Goal: Find specific page/section: Find specific page/section

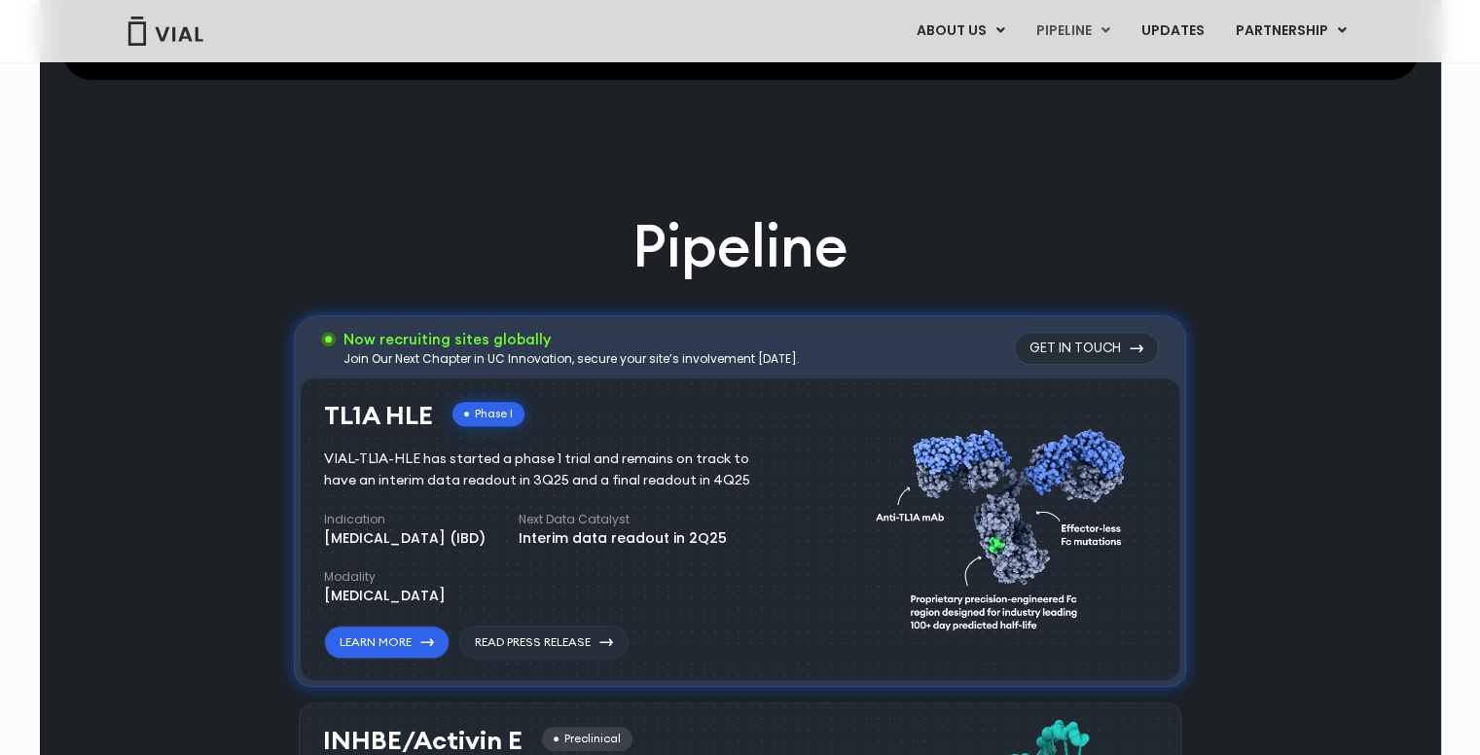
scroll to position [1071, 0]
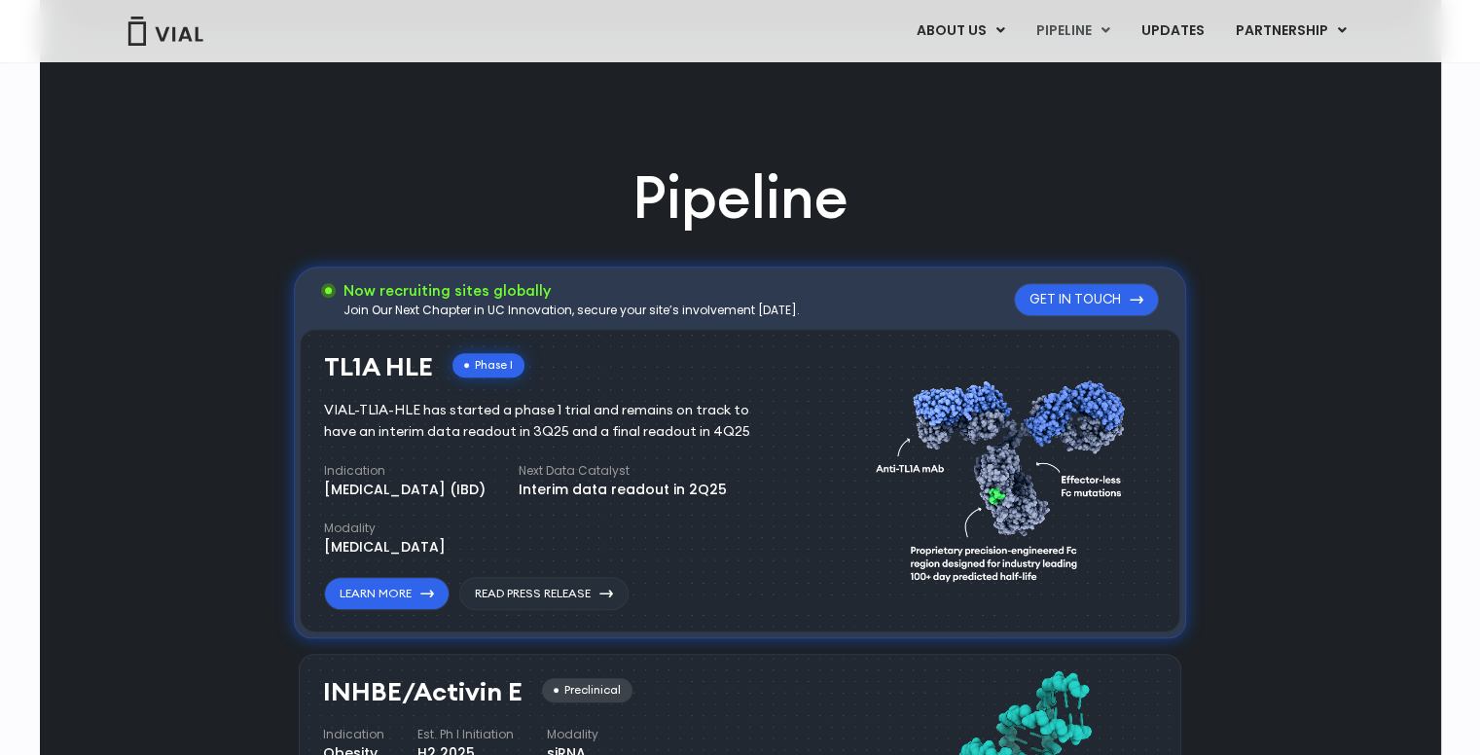
click at [1087, 304] on link "Get in touch" at bounding box center [1086, 299] width 145 height 33
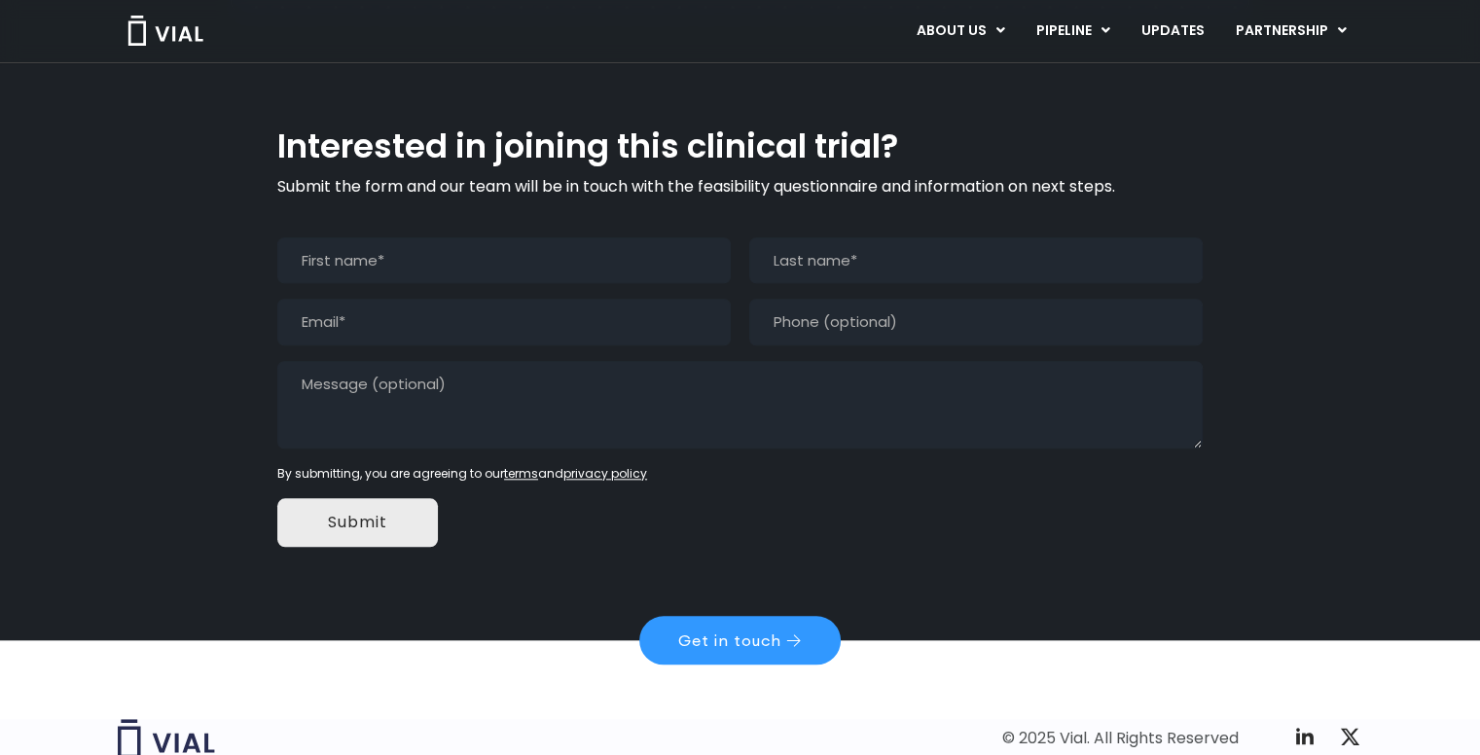
scroll to position [1853, 0]
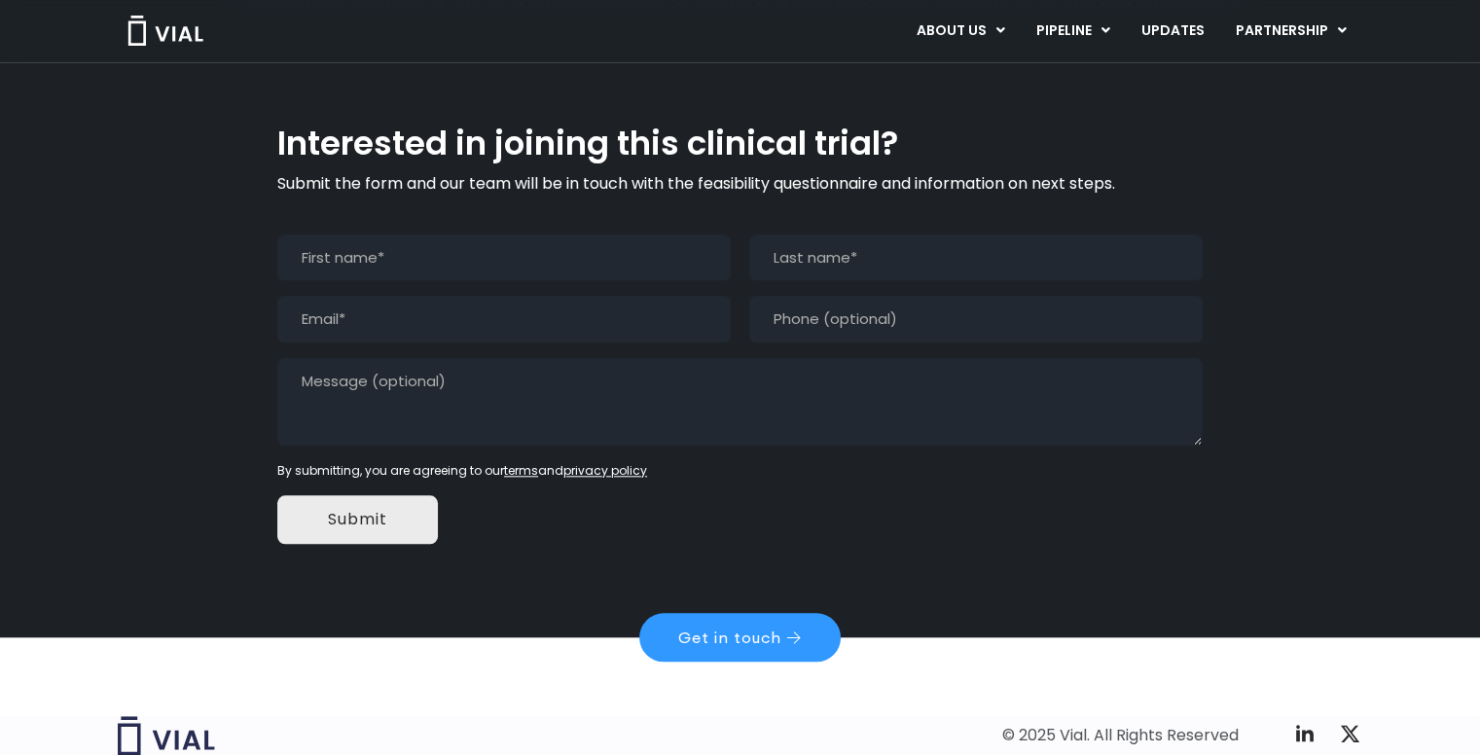
type input "(___) ___-____"
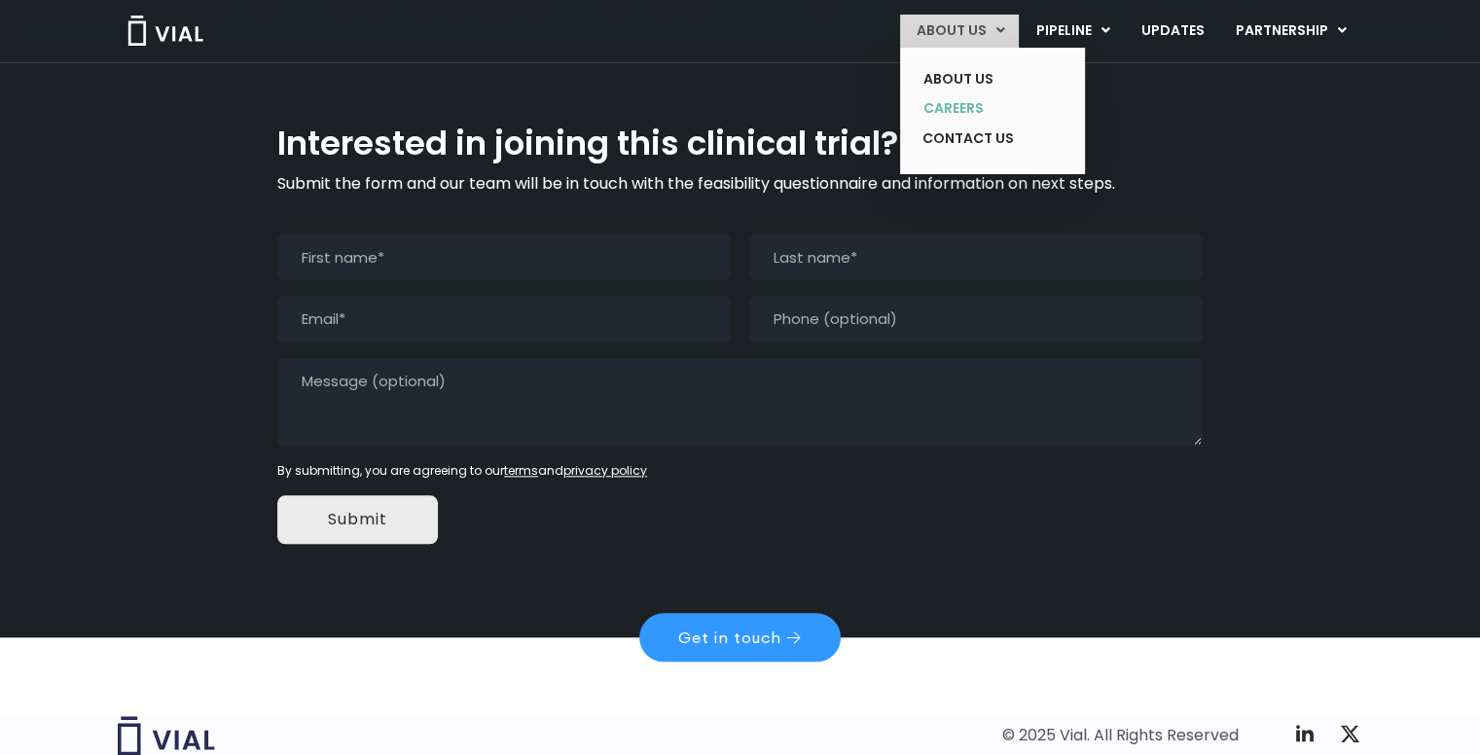
click at [962, 114] on link "CAREERS" at bounding box center [978, 108] width 142 height 30
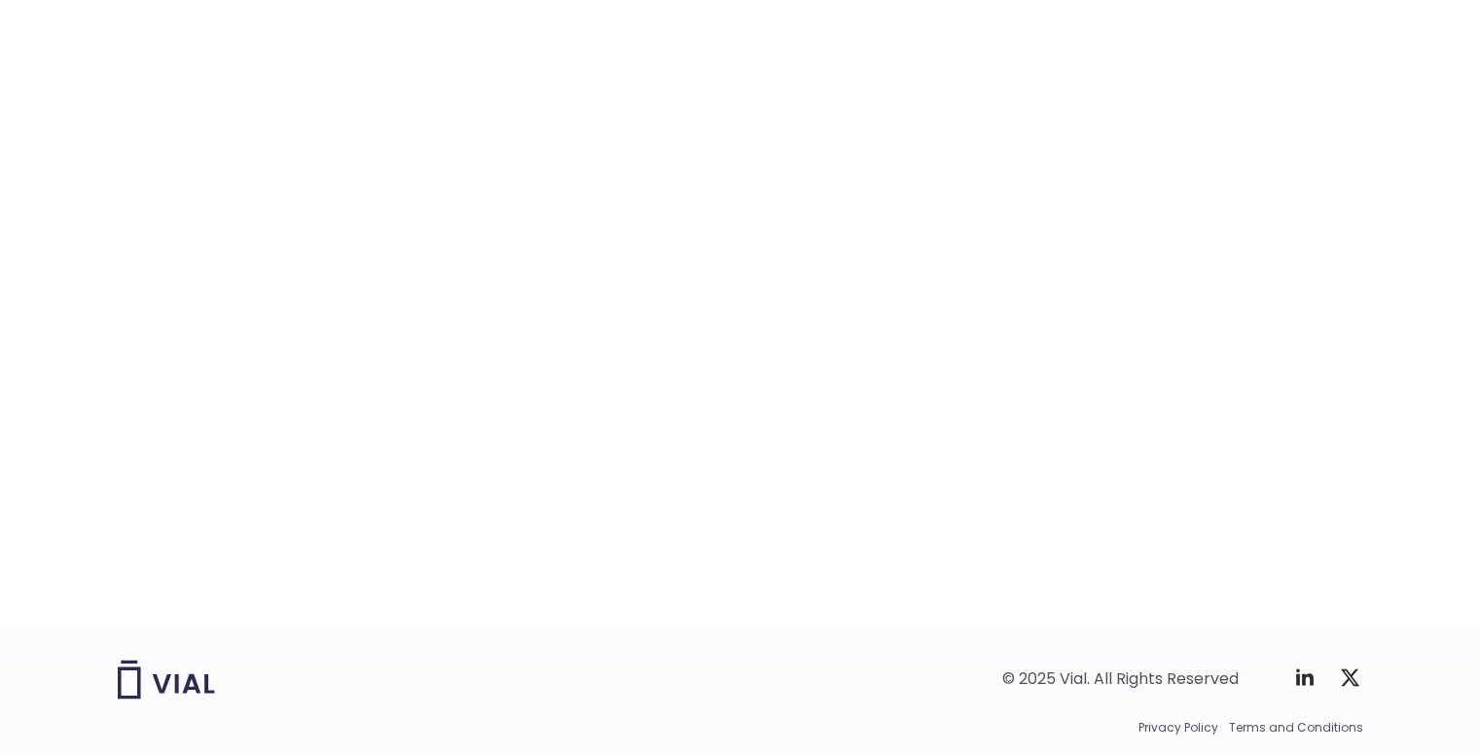
scroll to position [3017, 0]
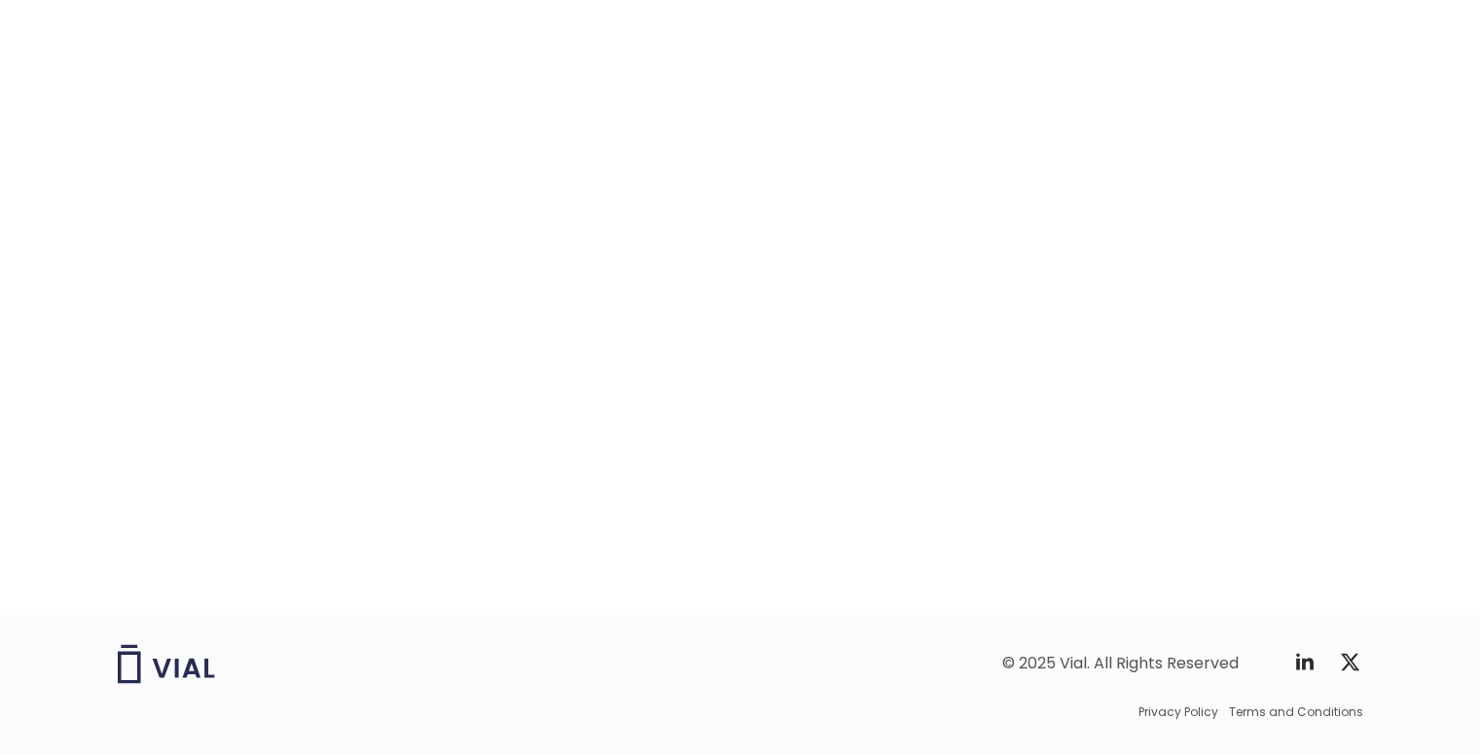
click at [250, 297] on div "career opportunities Explore our open roles" at bounding box center [741, 191] width 1246 height 836
